Goal: Transaction & Acquisition: Purchase product/service

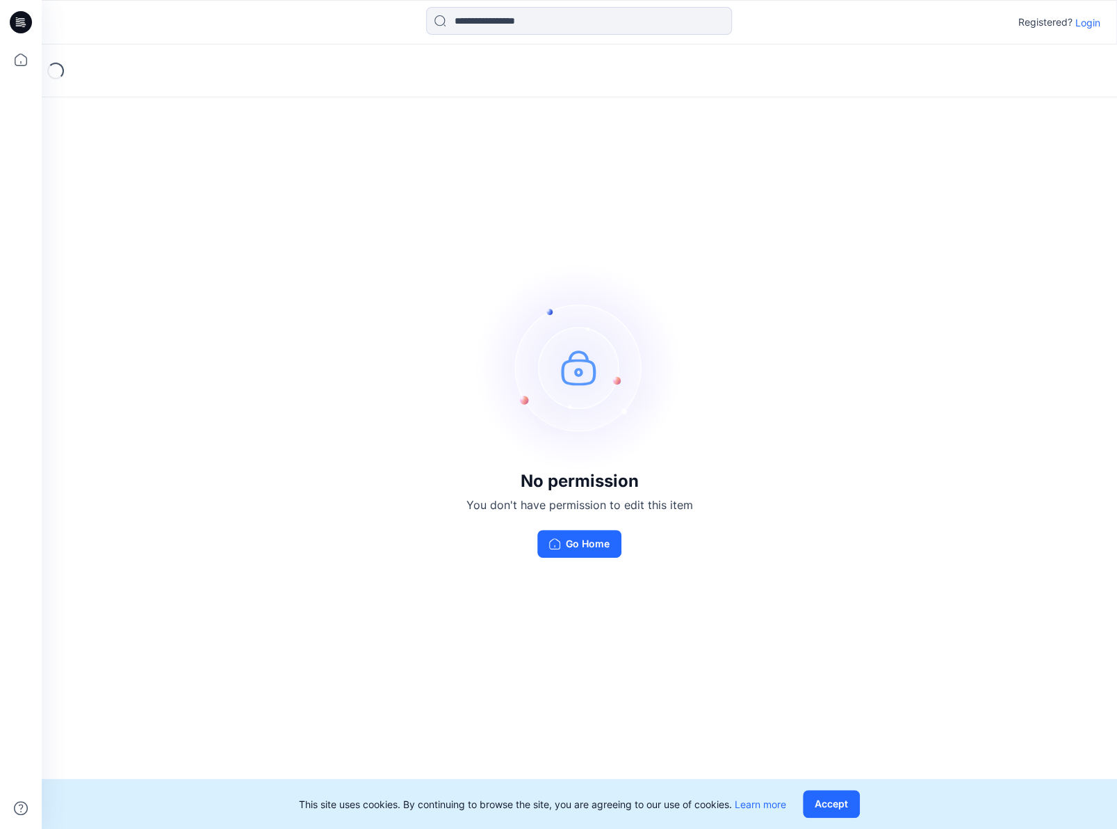
click at [1082, 20] on p "Login" at bounding box center [1087, 22] width 25 height 15
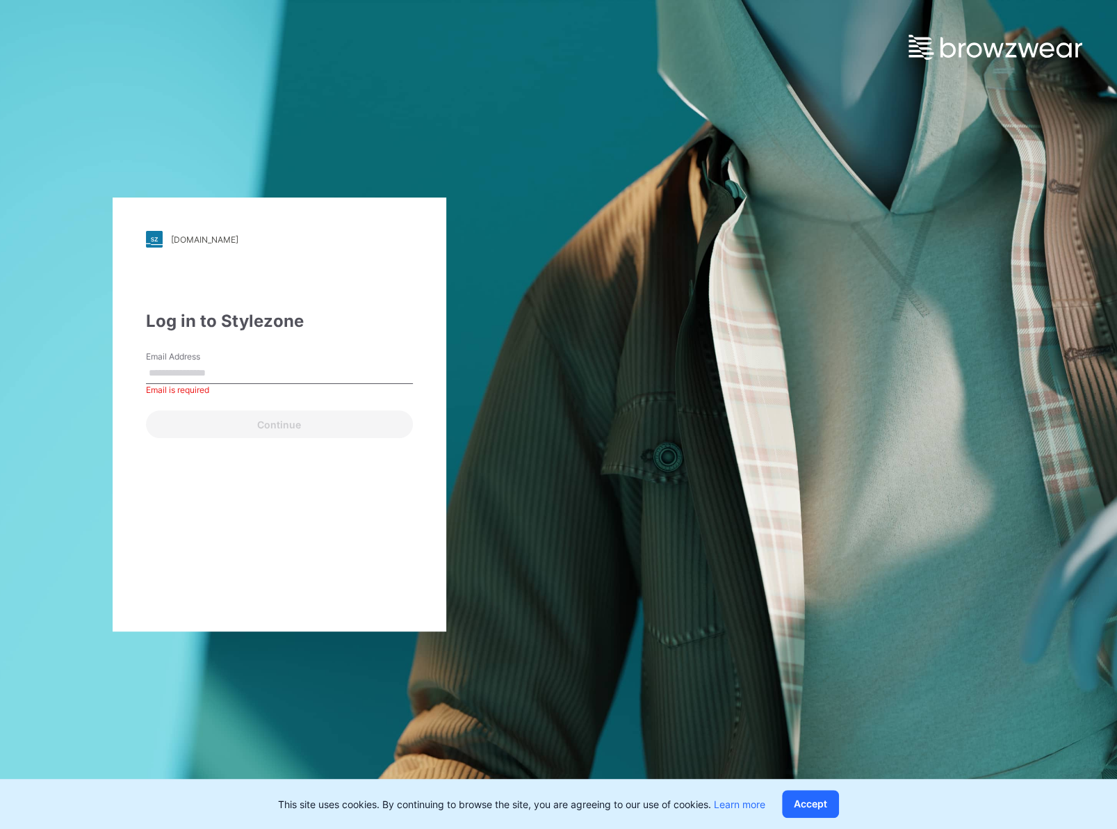
type input "**********"
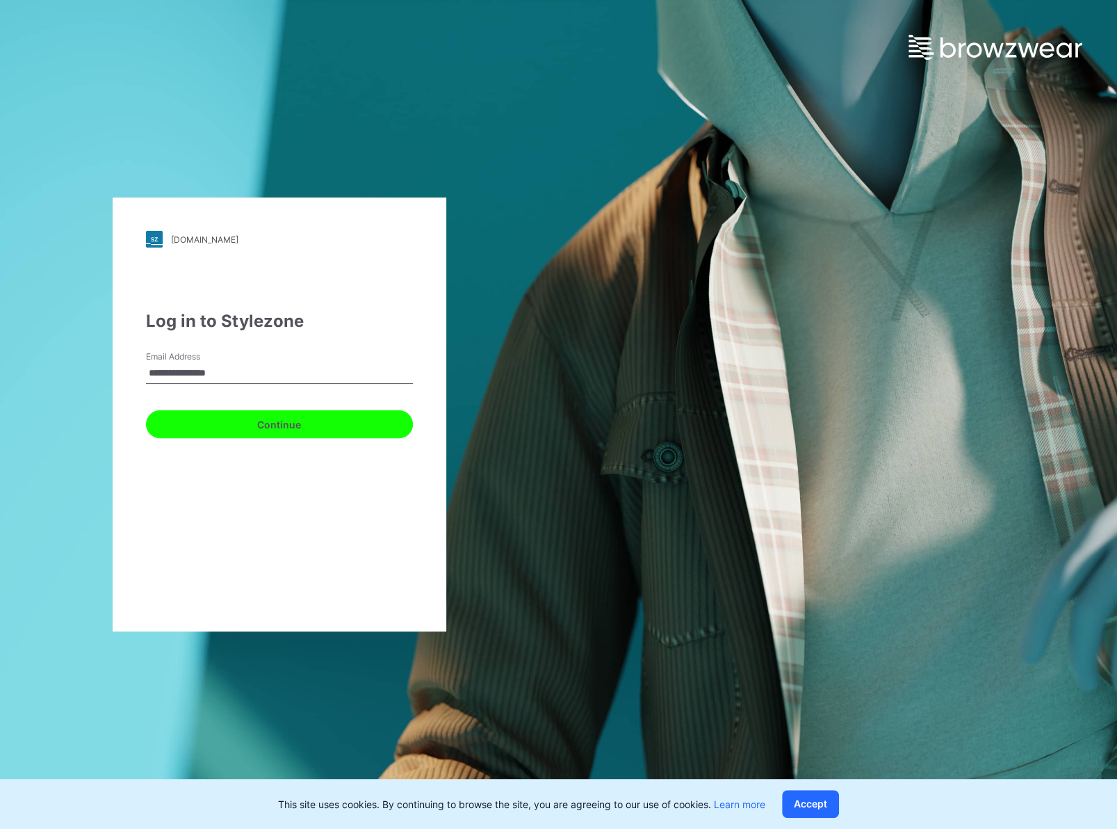
click at [334, 425] on button "Continue" at bounding box center [279, 424] width 267 height 28
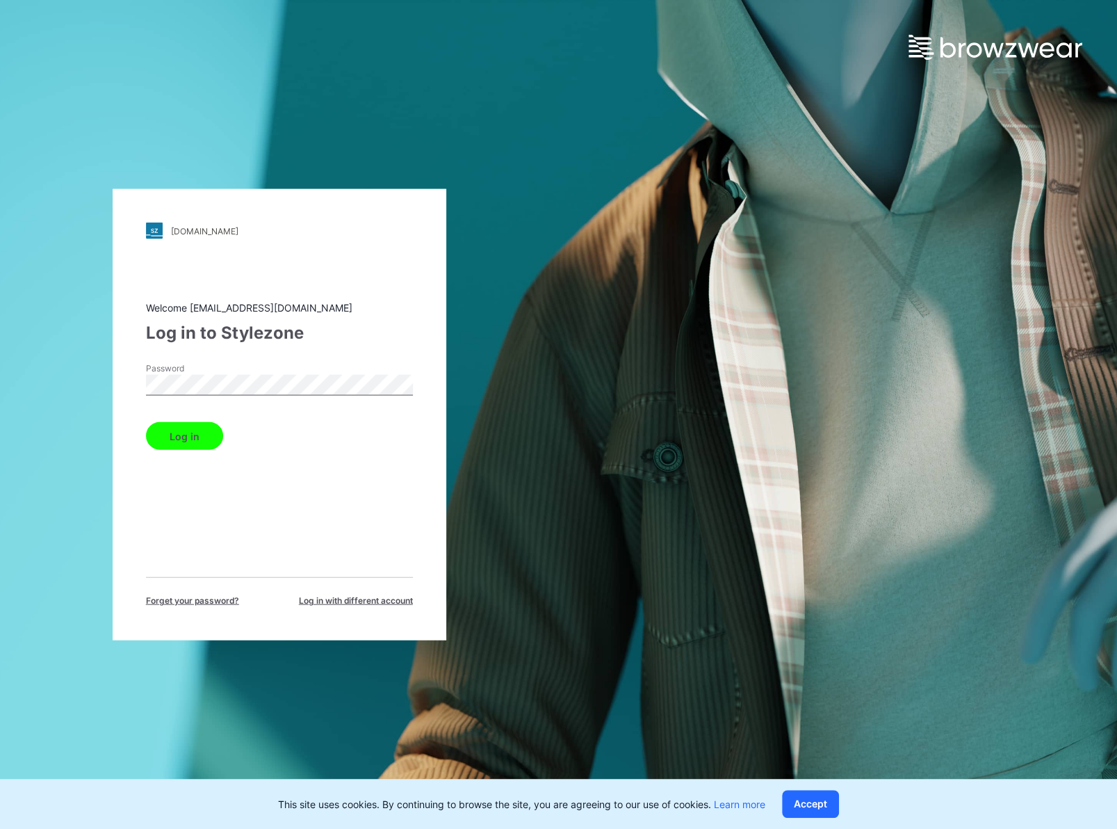
click at [196, 439] on button "Log in" at bounding box center [184, 436] width 77 height 28
